Goal: Find specific page/section

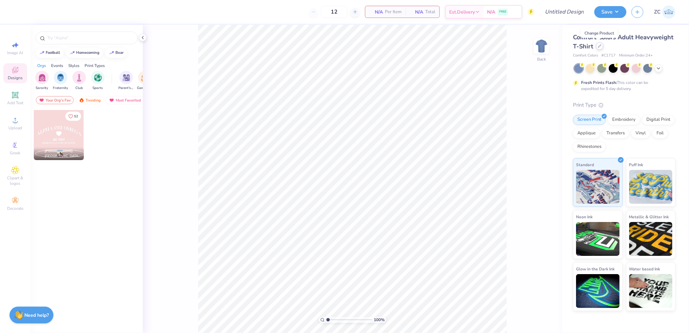
click at [597, 45] on div at bounding box center [599, 45] width 7 height 7
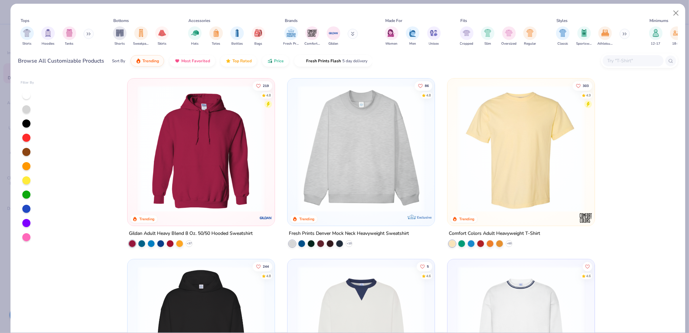
click at [637, 58] on input "text" at bounding box center [633, 61] width 52 height 8
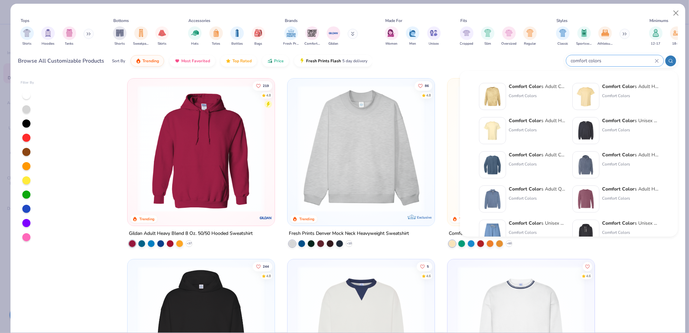
type input "comfort colors"
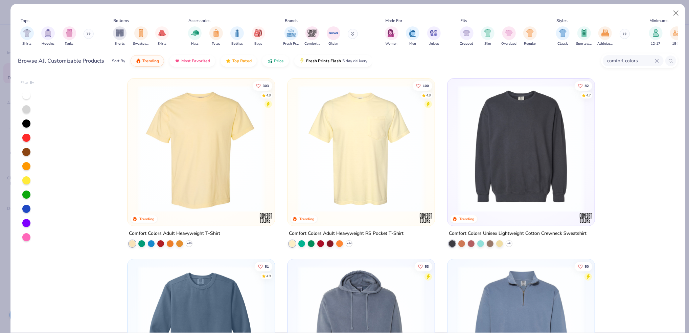
click at [191, 183] on img at bounding box center [201, 148] width 134 height 127
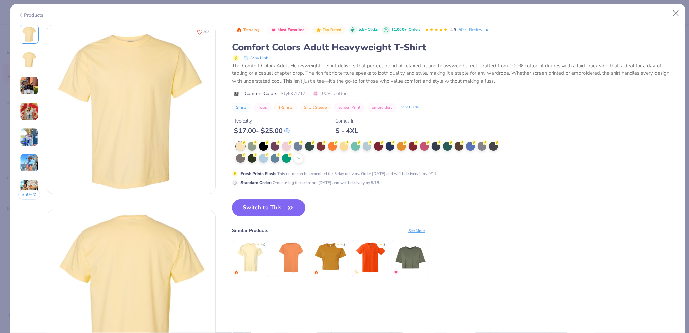
click at [300, 160] on icon at bounding box center [298, 158] width 5 height 5
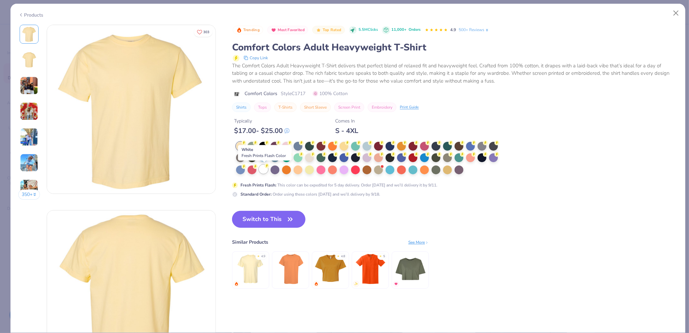
click at [265, 170] on div at bounding box center [263, 169] width 9 height 9
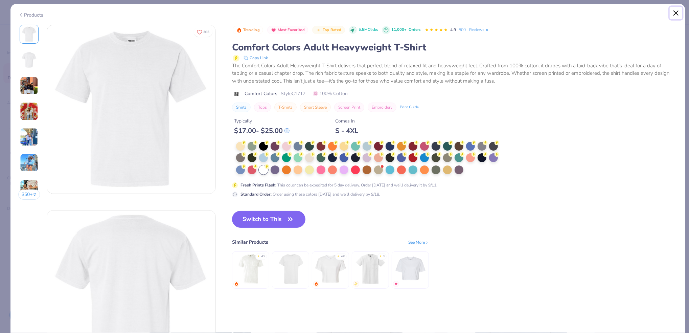
click at [676, 9] on button "Close" at bounding box center [676, 13] width 13 height 13
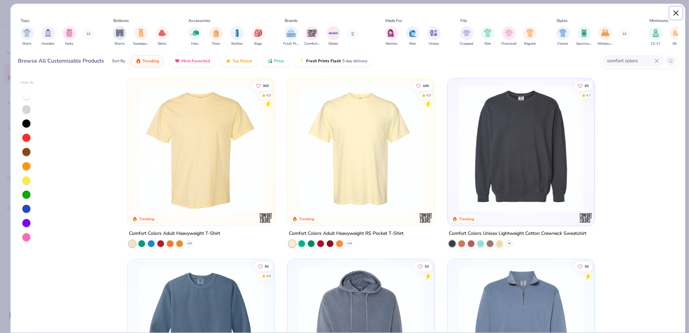
click at [676, 10] on button "Close" at bounding box center [676, 13] width 13 height 13
